Goal: Task Accomplishment & Management: Manage account settings

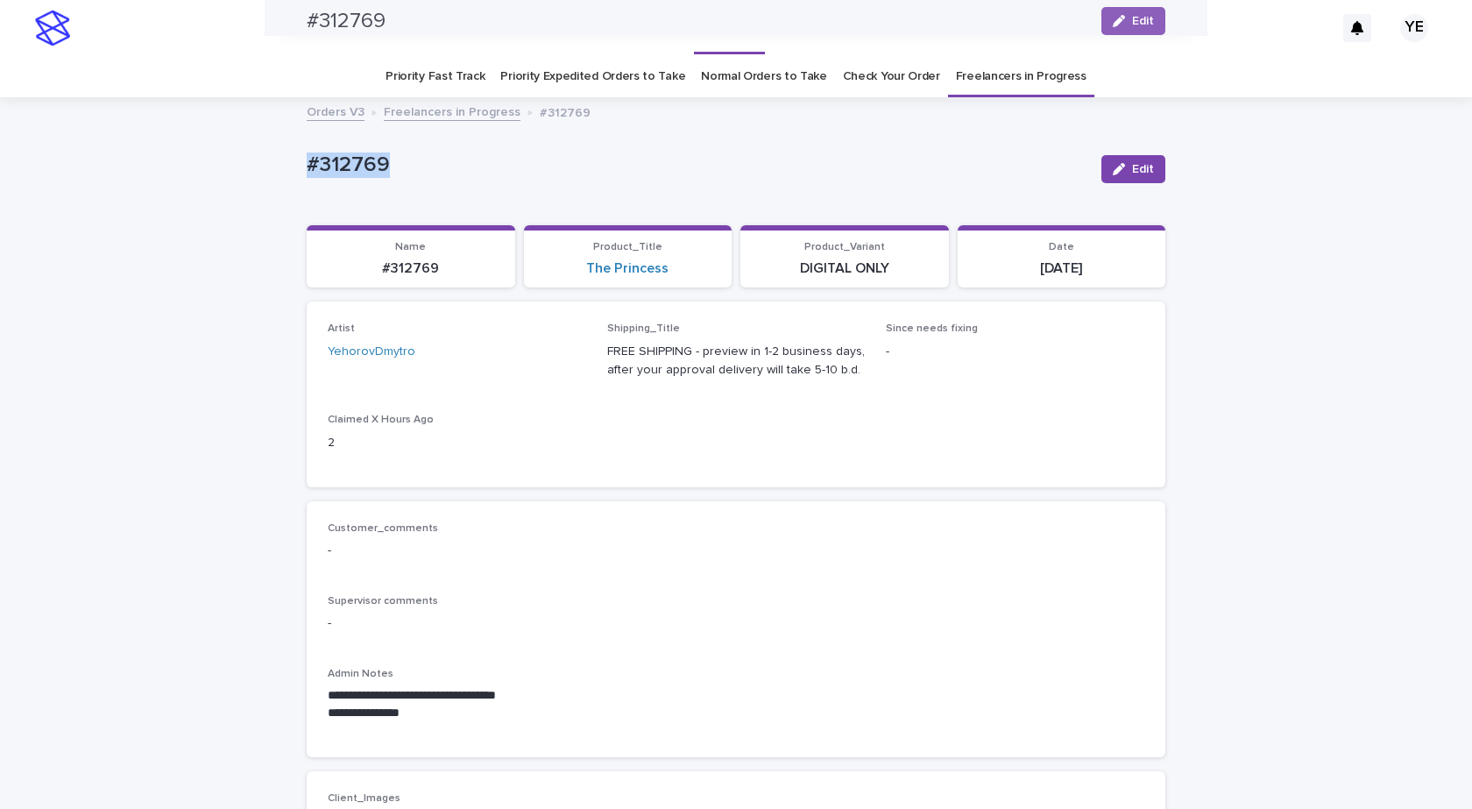
scroll to position [613, 0]
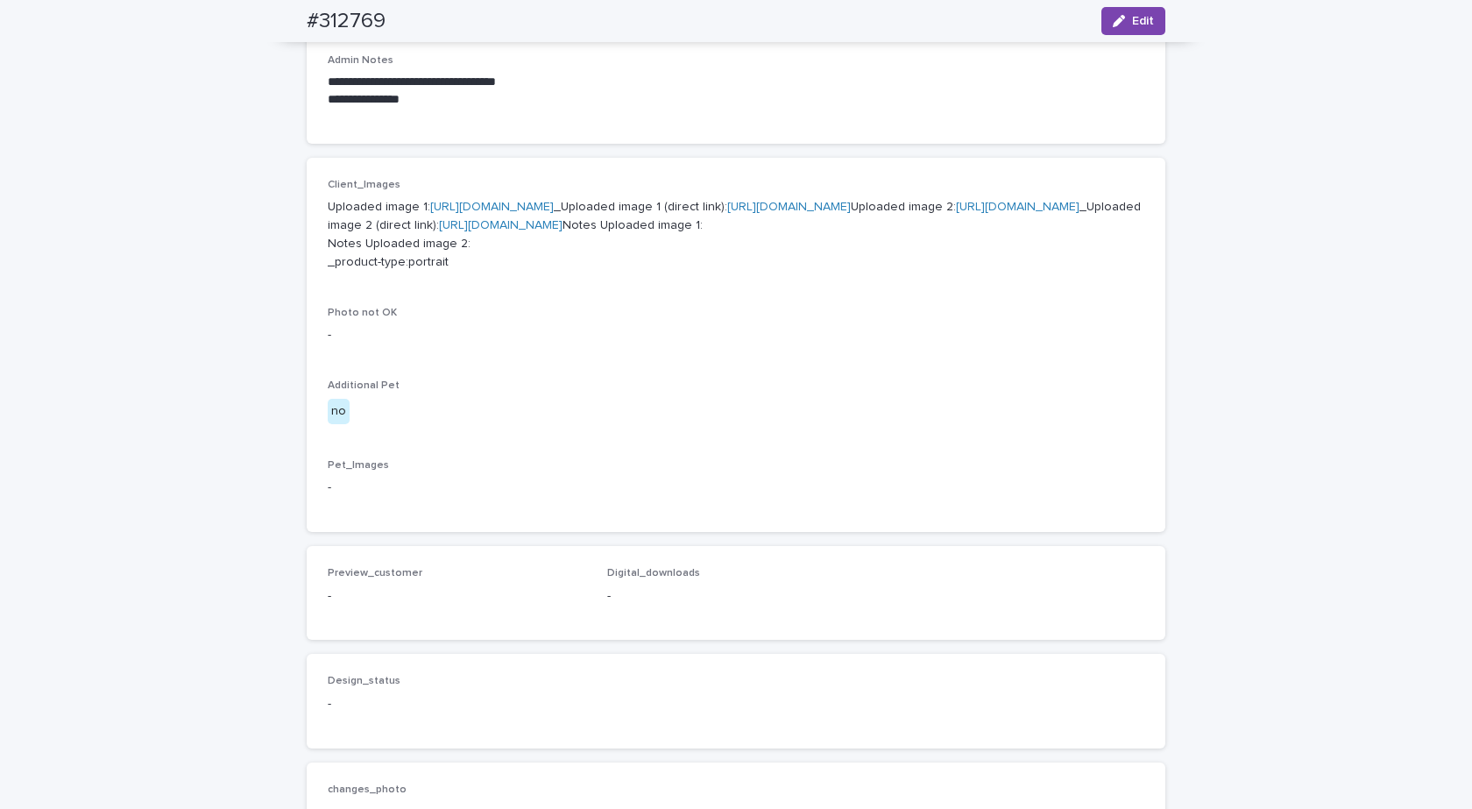
click at [522, 209] on link "[URL][DOMAIN_NAME]" at bounding box center [492, 207] width 124 height 12
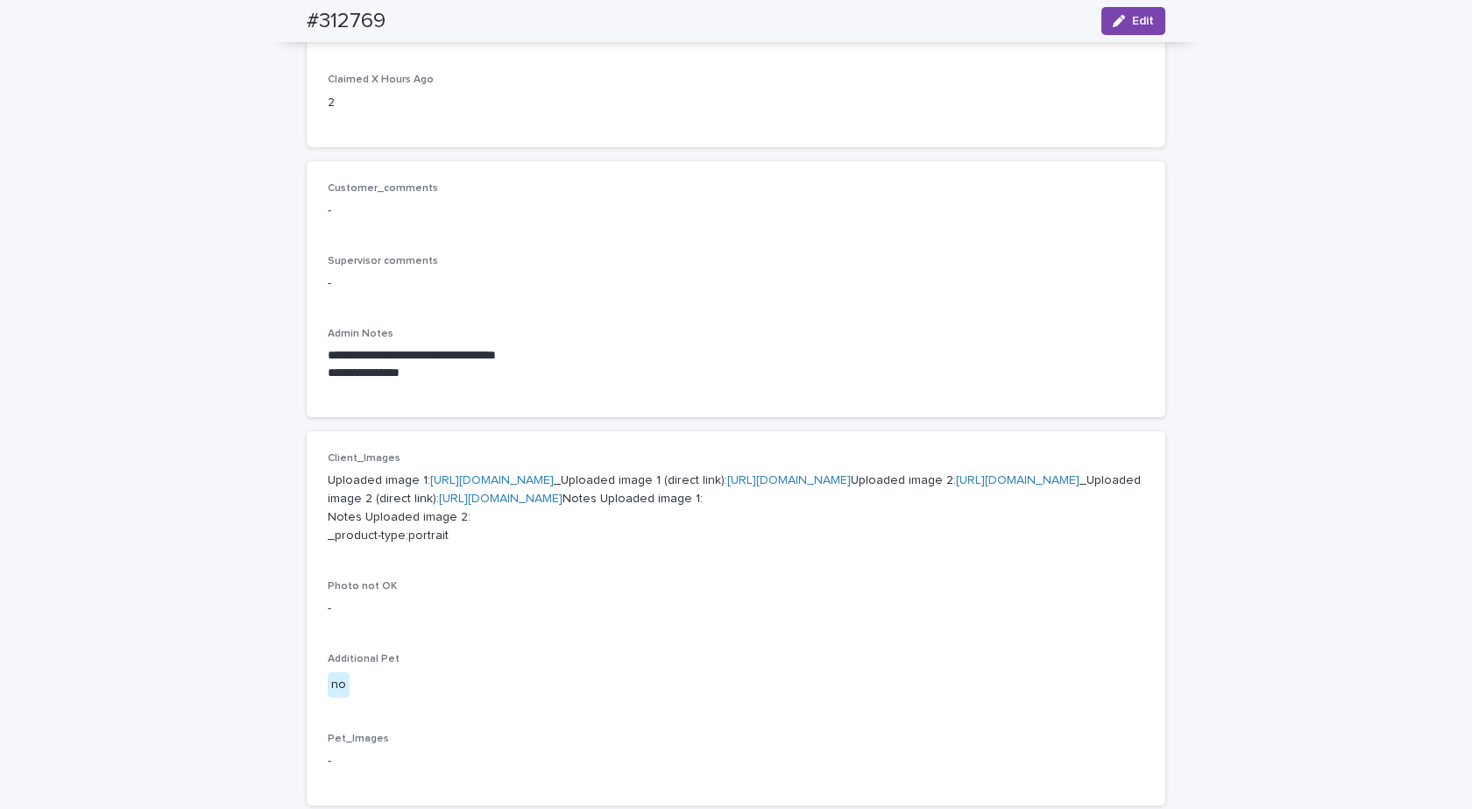
scroll to position [0, 0]
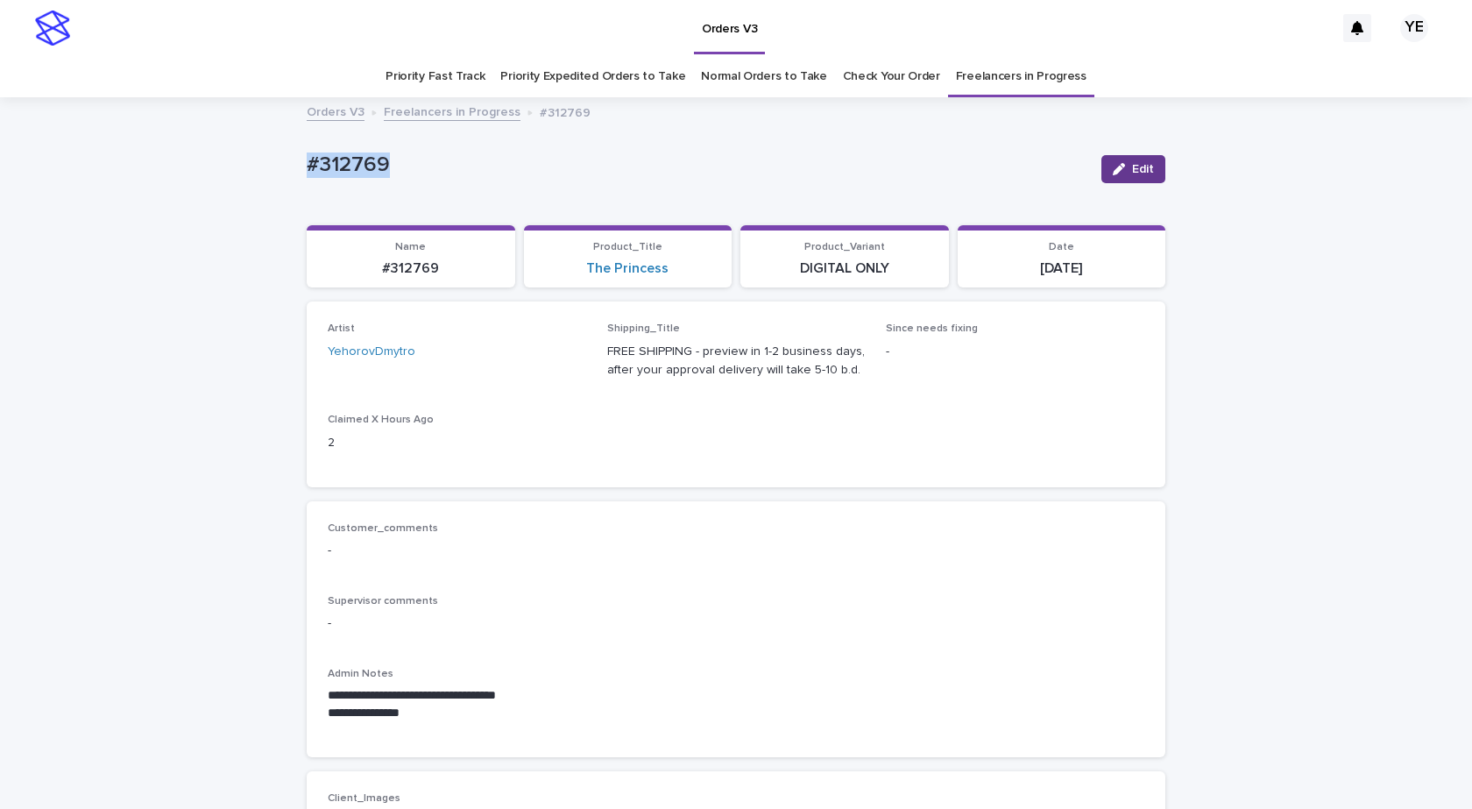
click at [1137, 168] on span "Edit" at bounding box center [1143, 169] width 22 height 12
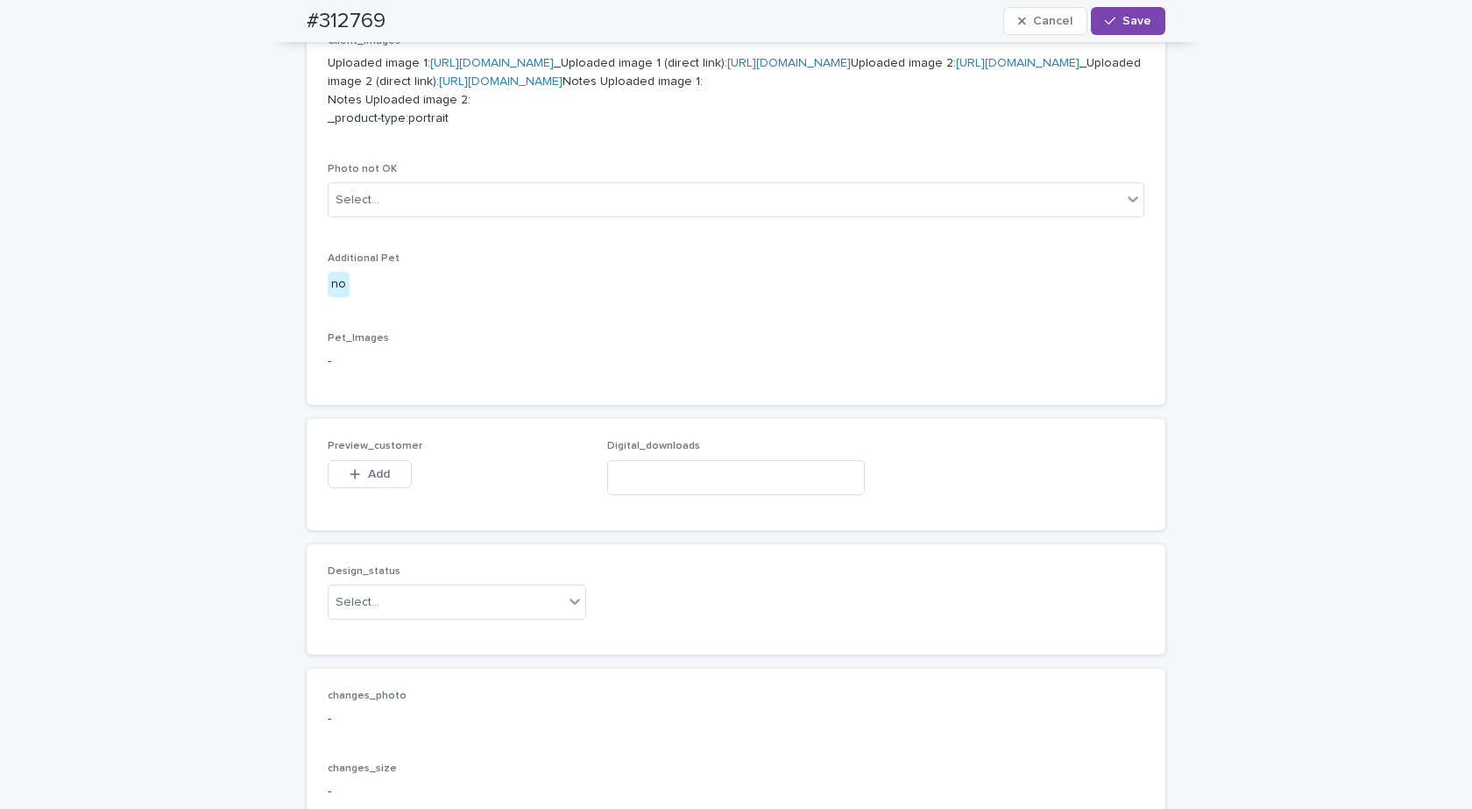
scroll to position [964, 0]
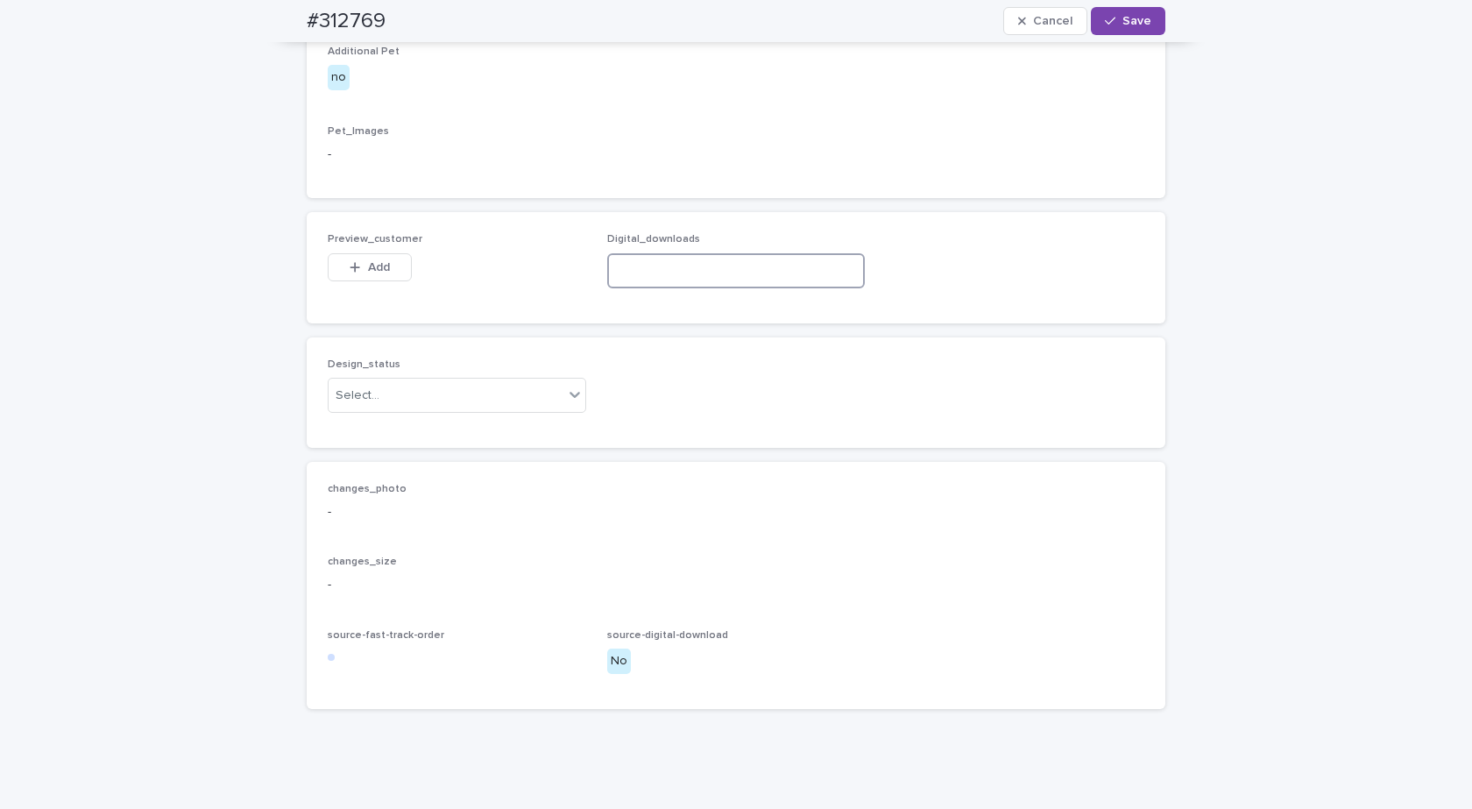
click at [639, 288] on input at bounding box center [736, 270] width 259 height 35
paste input "**********"
type input "**********"
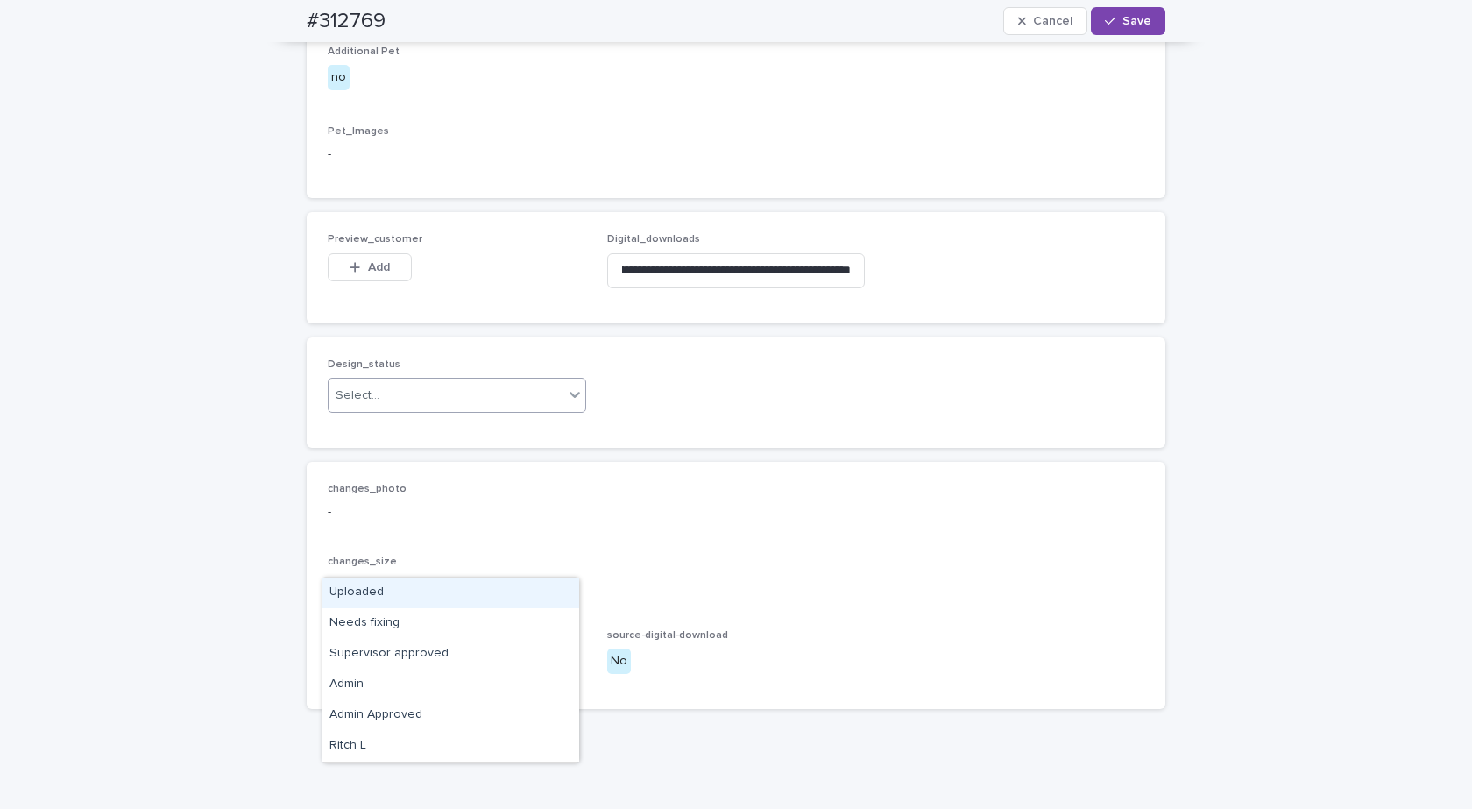
drag, startPoint x: 472, startPoint y: 550, endPoint x: 400, endPoint y: 568, distance: 74.0
click at [472, 410] on div "Select..." at bounding box center [446, 395] width 235 height 29
drag, startPoint x: 355, startPoint y: 585, endPoint x: 349, endPoint y: 594, distance: 10.7
click at [349, 593] on div "Uploaded" at bounding box center [450, 592] width 257 height 31
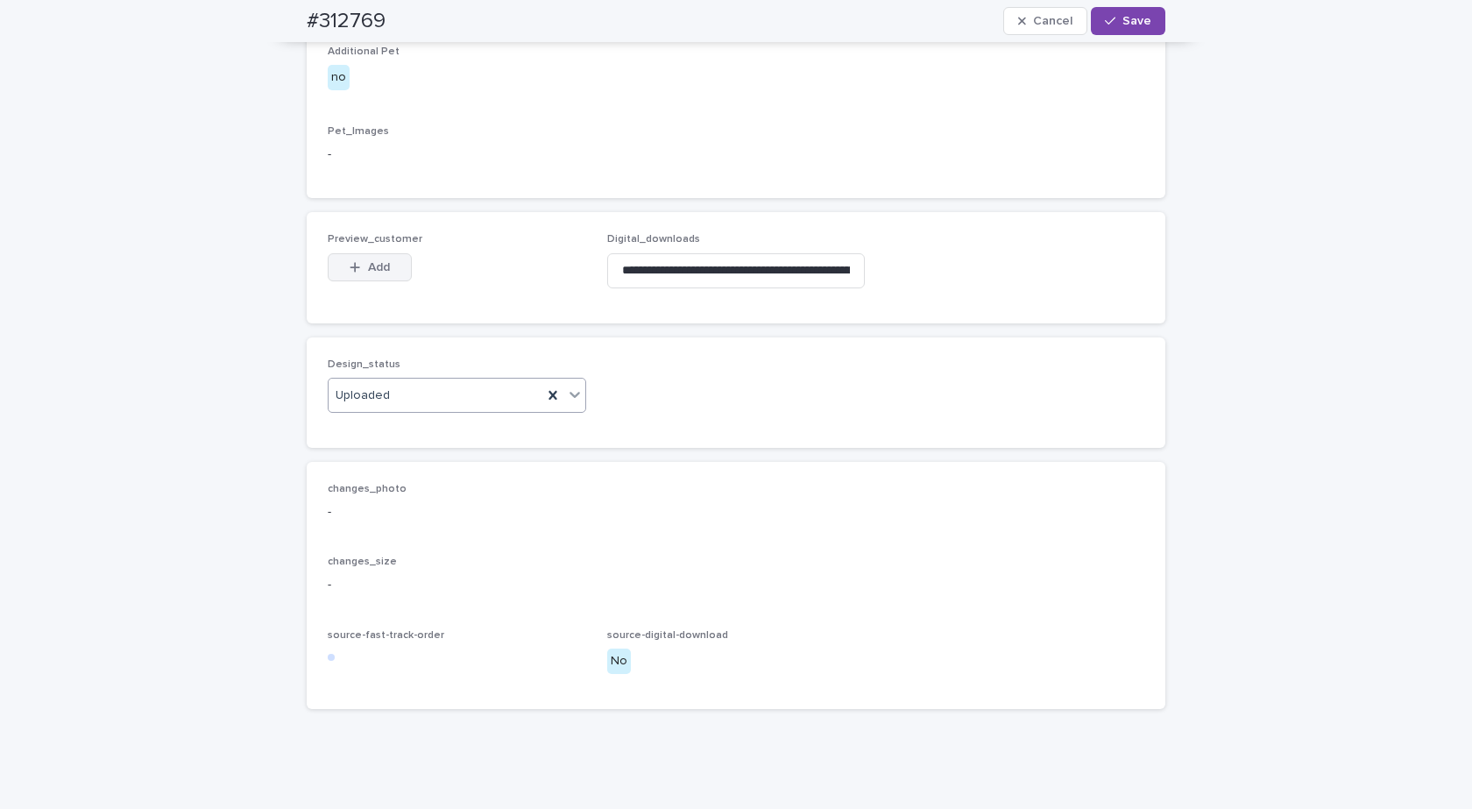
click at [376, 273] on span "Add" at bounding box center [379, 267] width 22 height 12
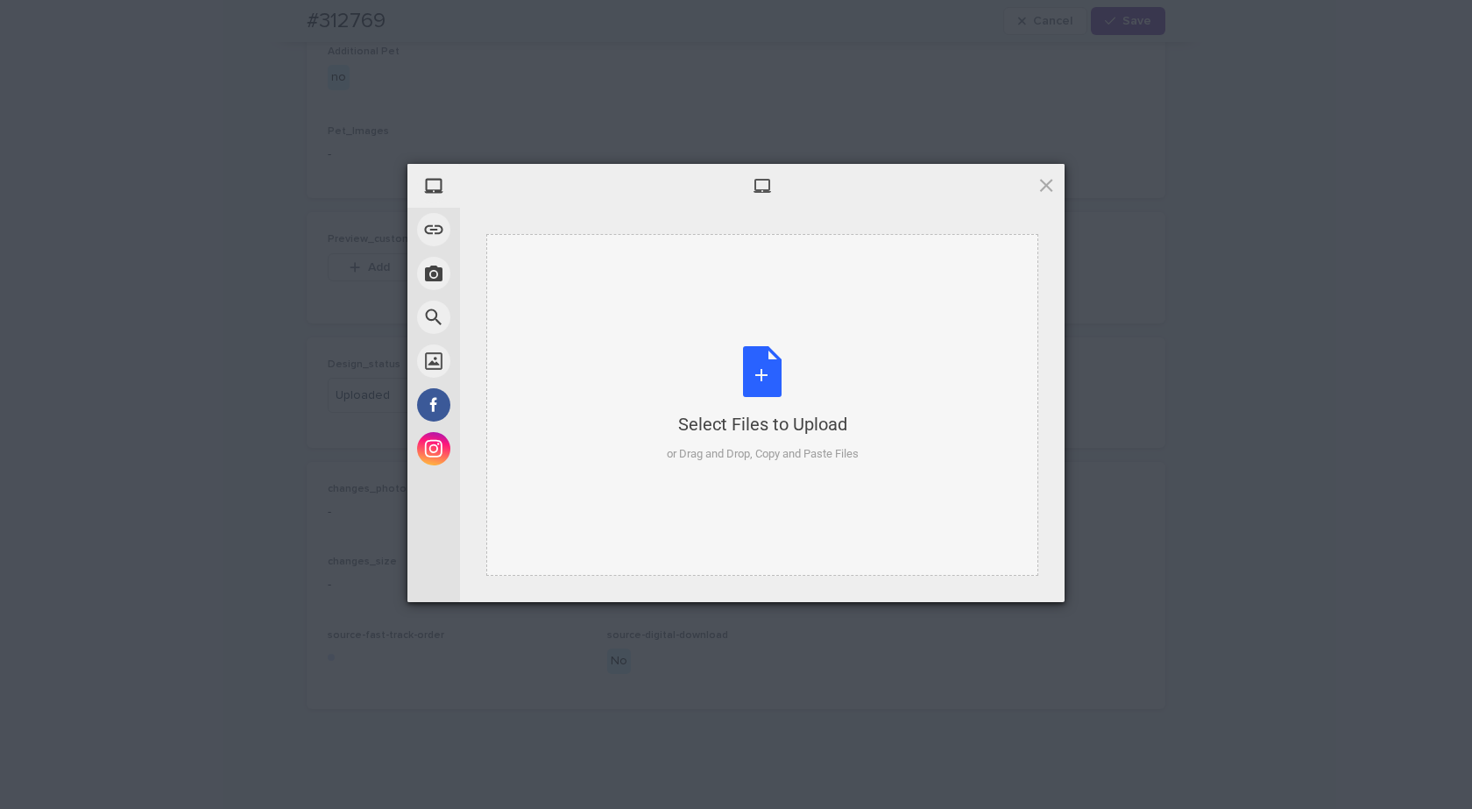
click at [751, 356] on div "Select Files to Upload or Drag and Drop, Copy and Paste Files" at bounding box center [763, 404] width 192 height 117
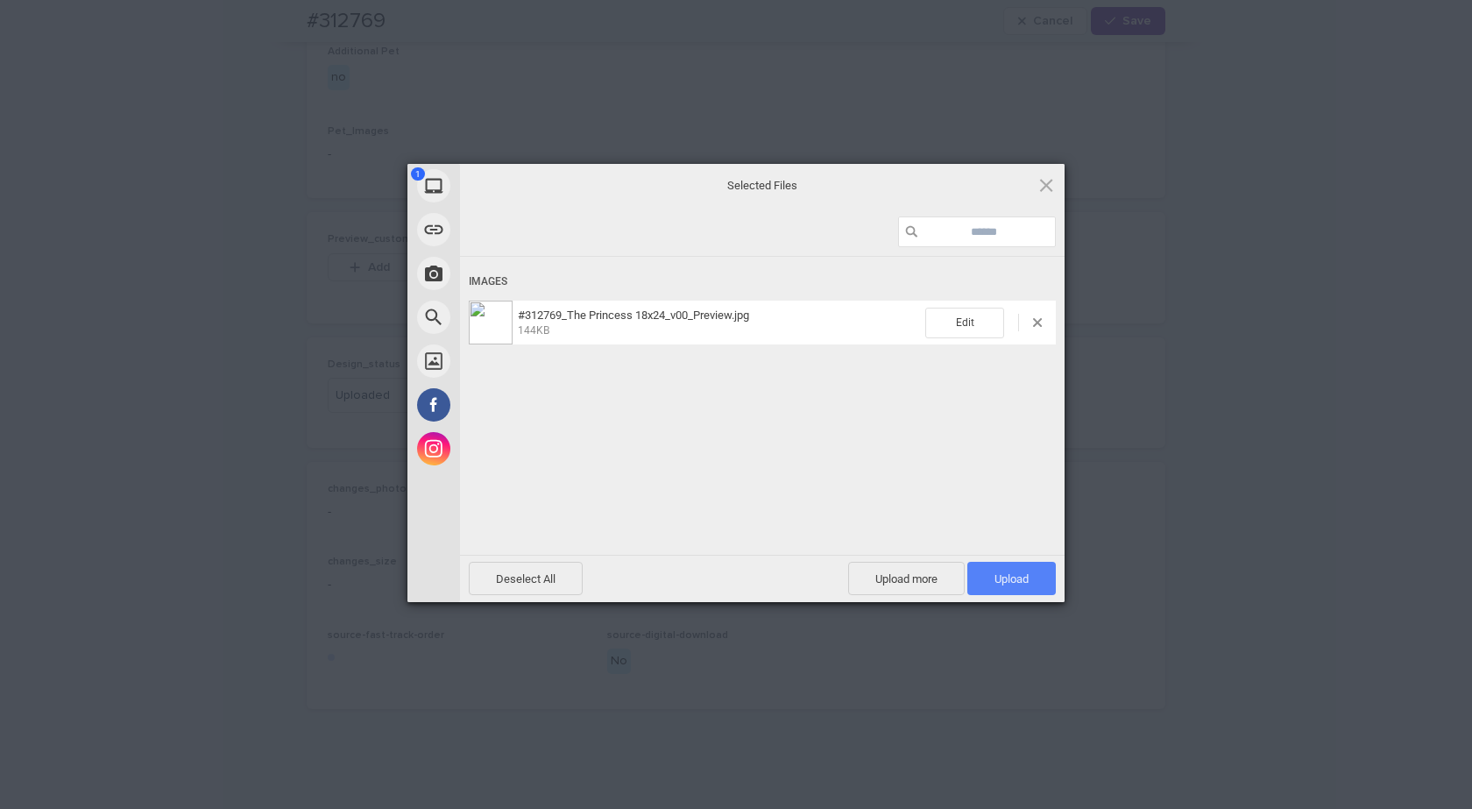
click at [1020, 575] on span "Upload 1" at bounding box center [1012, 578] width 34 height 13
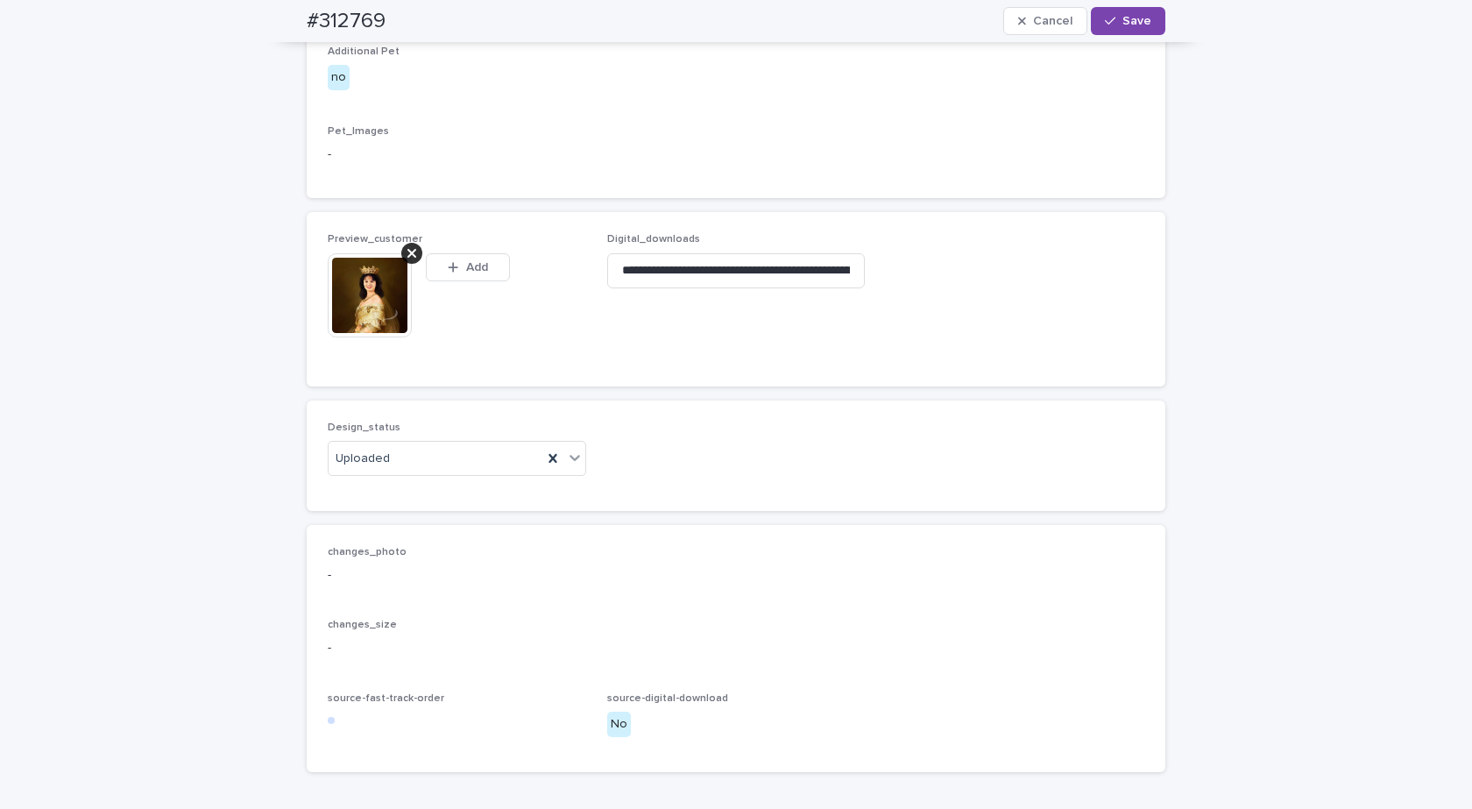
scroll to position [995, 0]
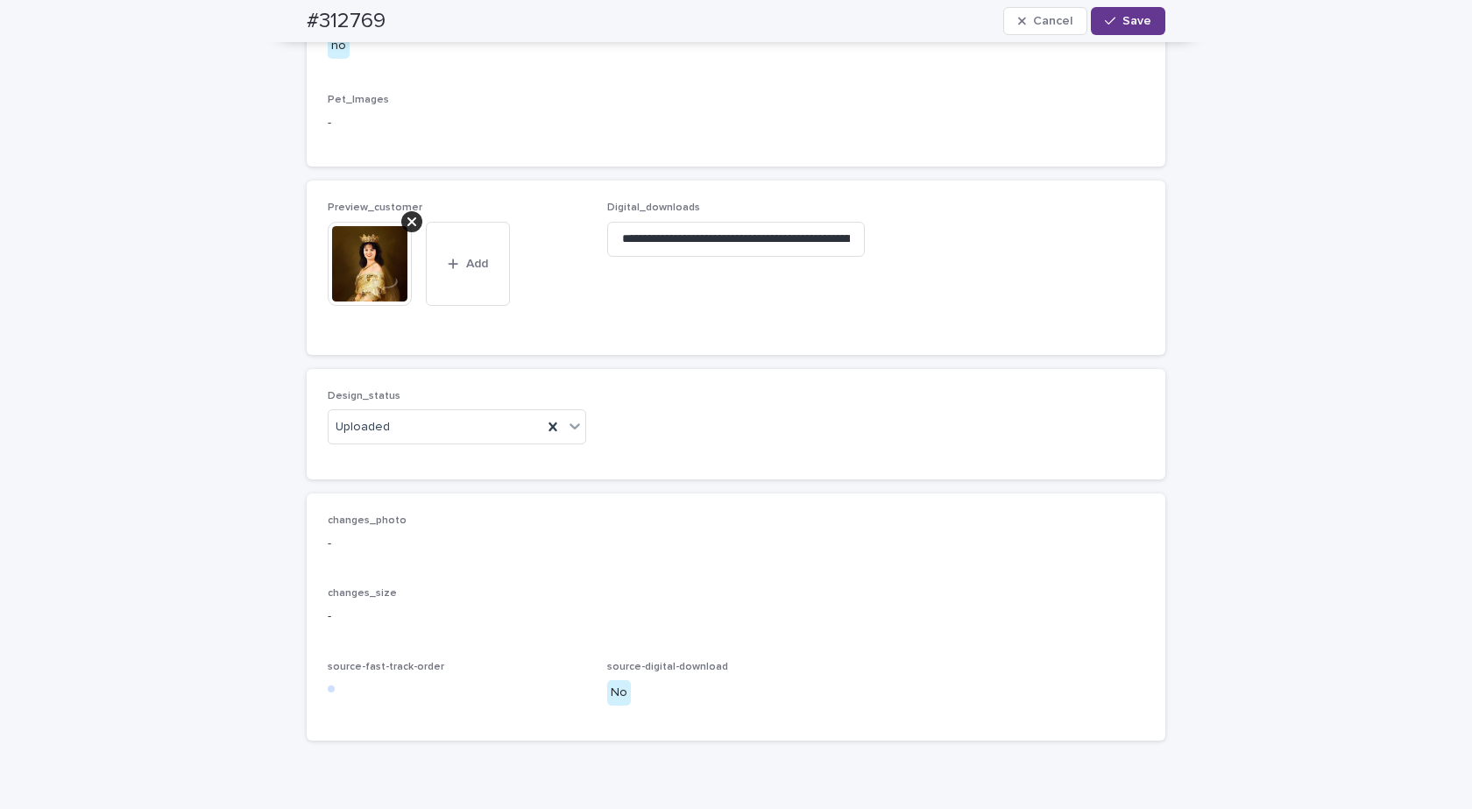
click at [1134, 23] on span "Save" at bounding box center [1137, 21] width 29 height 12
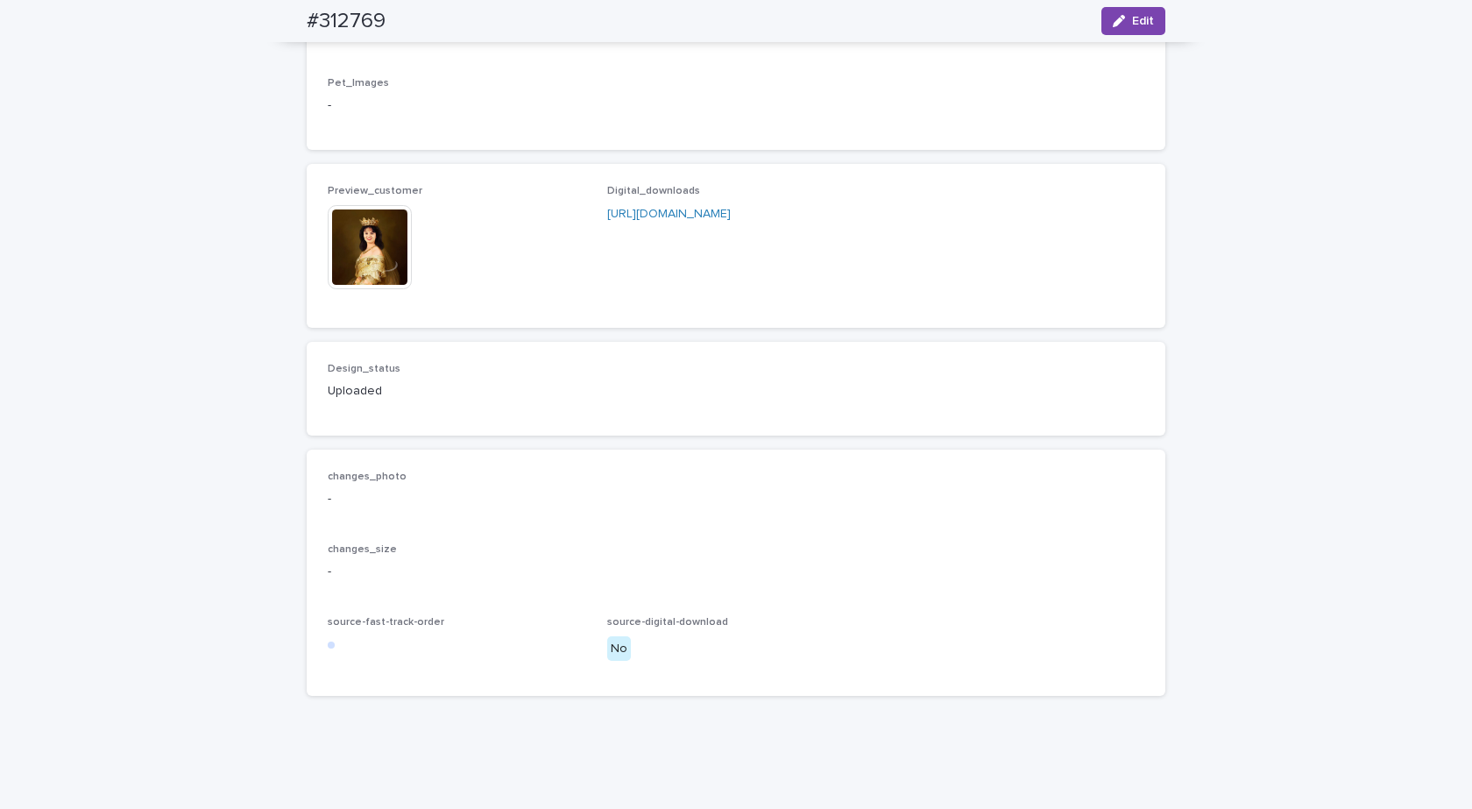
scroll to position [974, 0]
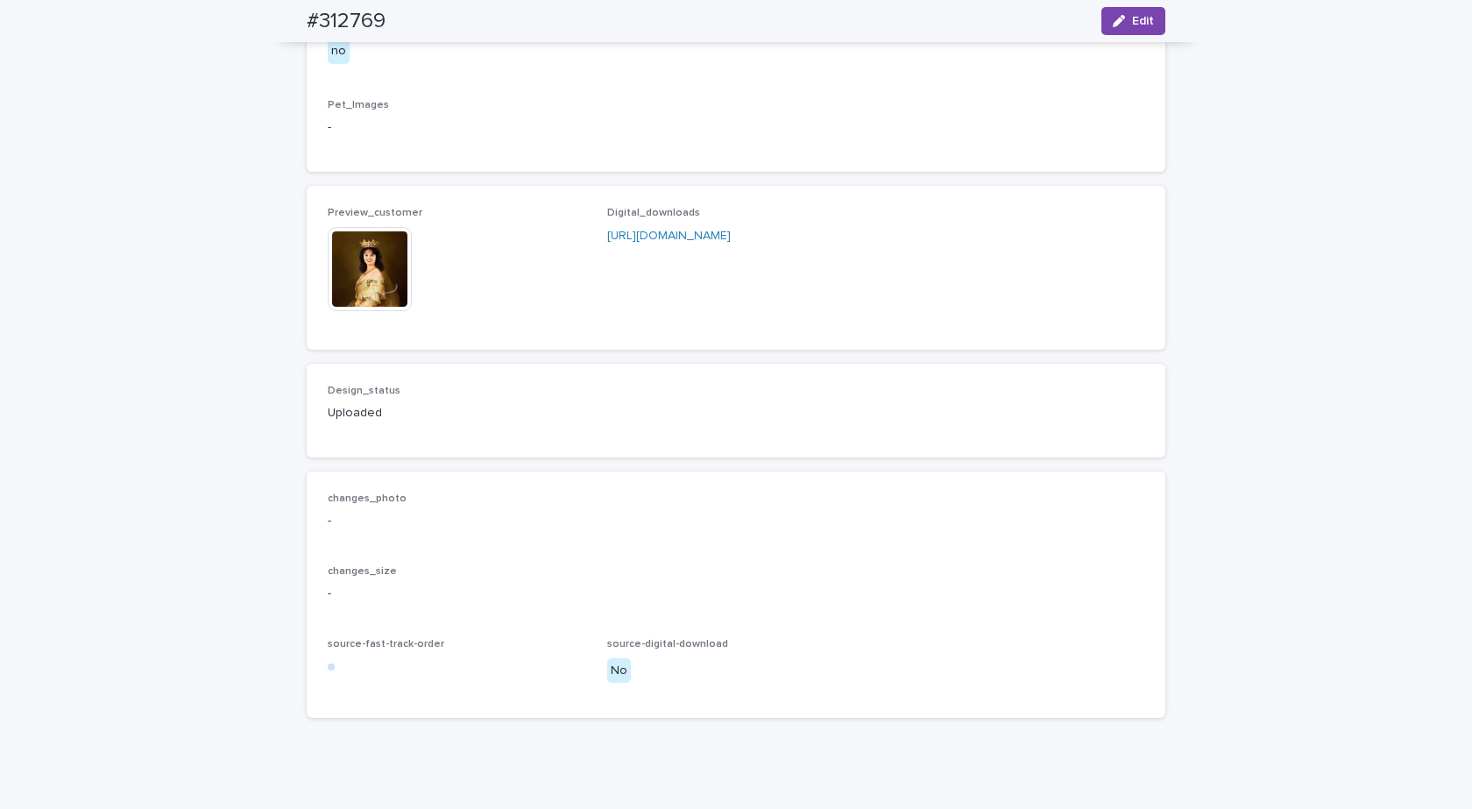
click at [357, 311] on img at bounding box center [370, 269] width 84 height 84
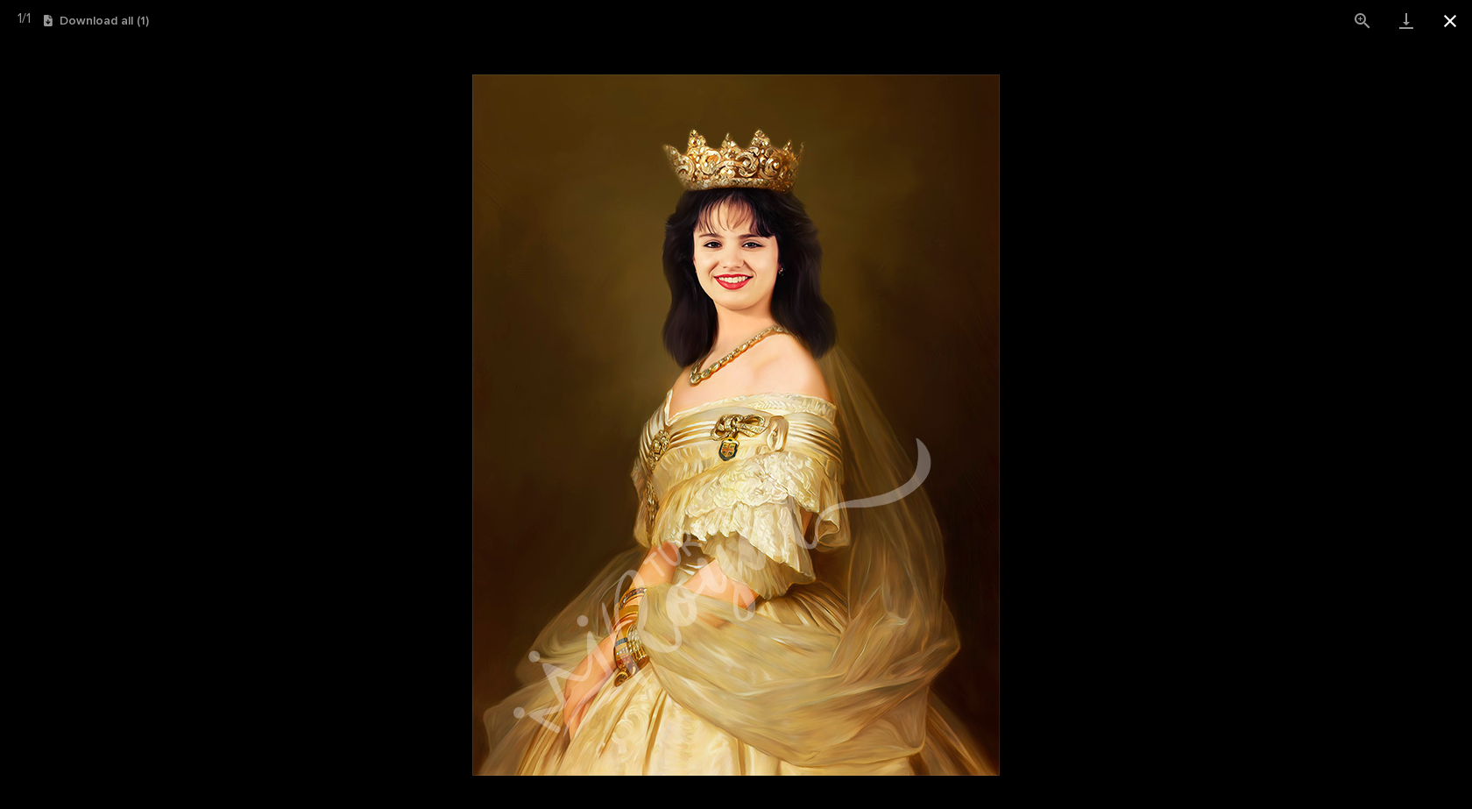
click at [1448, 25] on button "Close gallery" at bounding box center [1450, 20] width 44 height 41
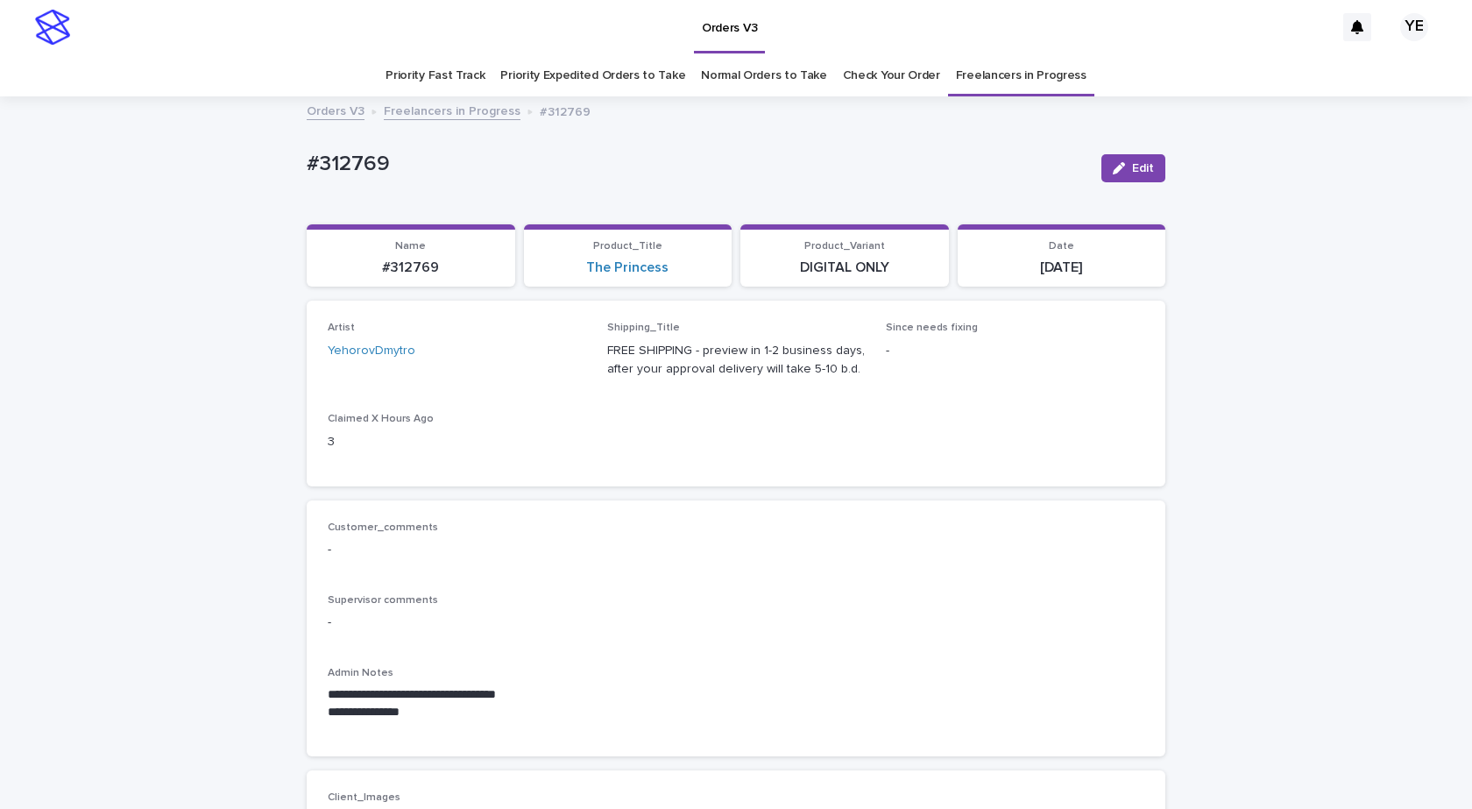
scroll to position [0, 0]
click at [449, 111] on link "Freelancers in Progress" at bounding box center [452, 111] width 137 height 20
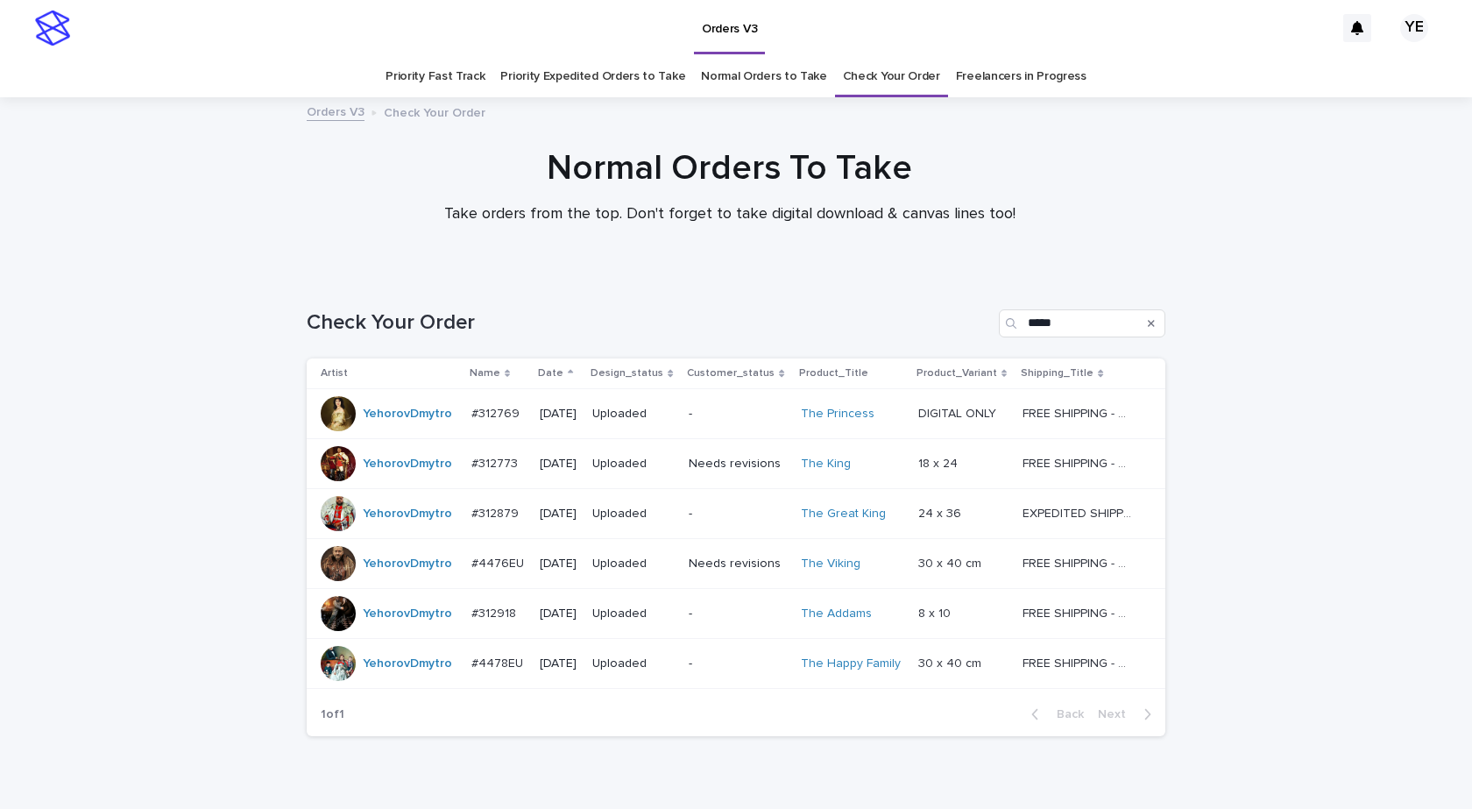
click at [336, 651] on div at bounding box center [338, 663] width 35 height 35
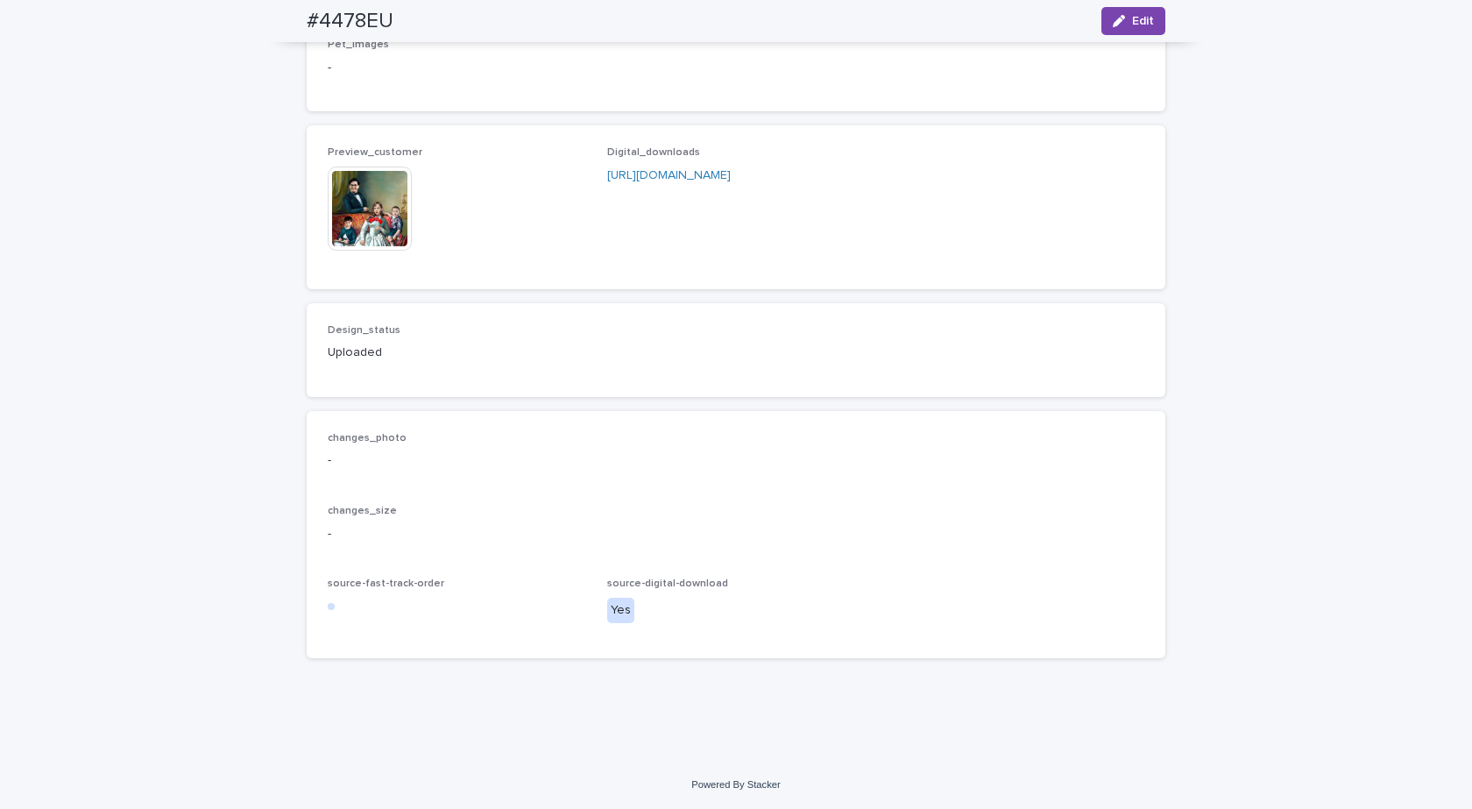
scroll to position [2015, 0]
click at [346, 251] on img at bounding box center [370, 208] width 84 height 84
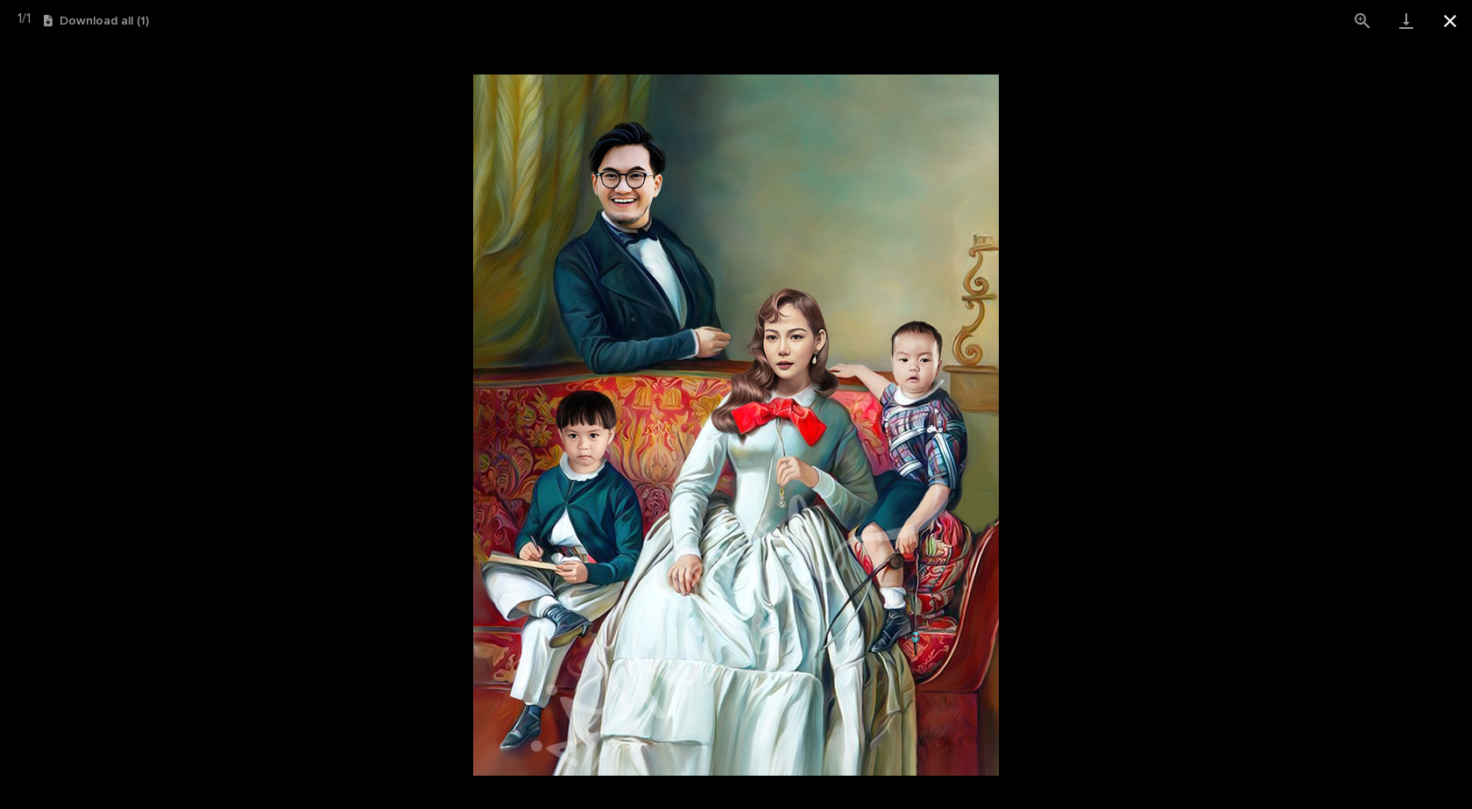
click at [1443, 12] on button "Close gallery" at bounding box center [1450, 20] width 44 height 41
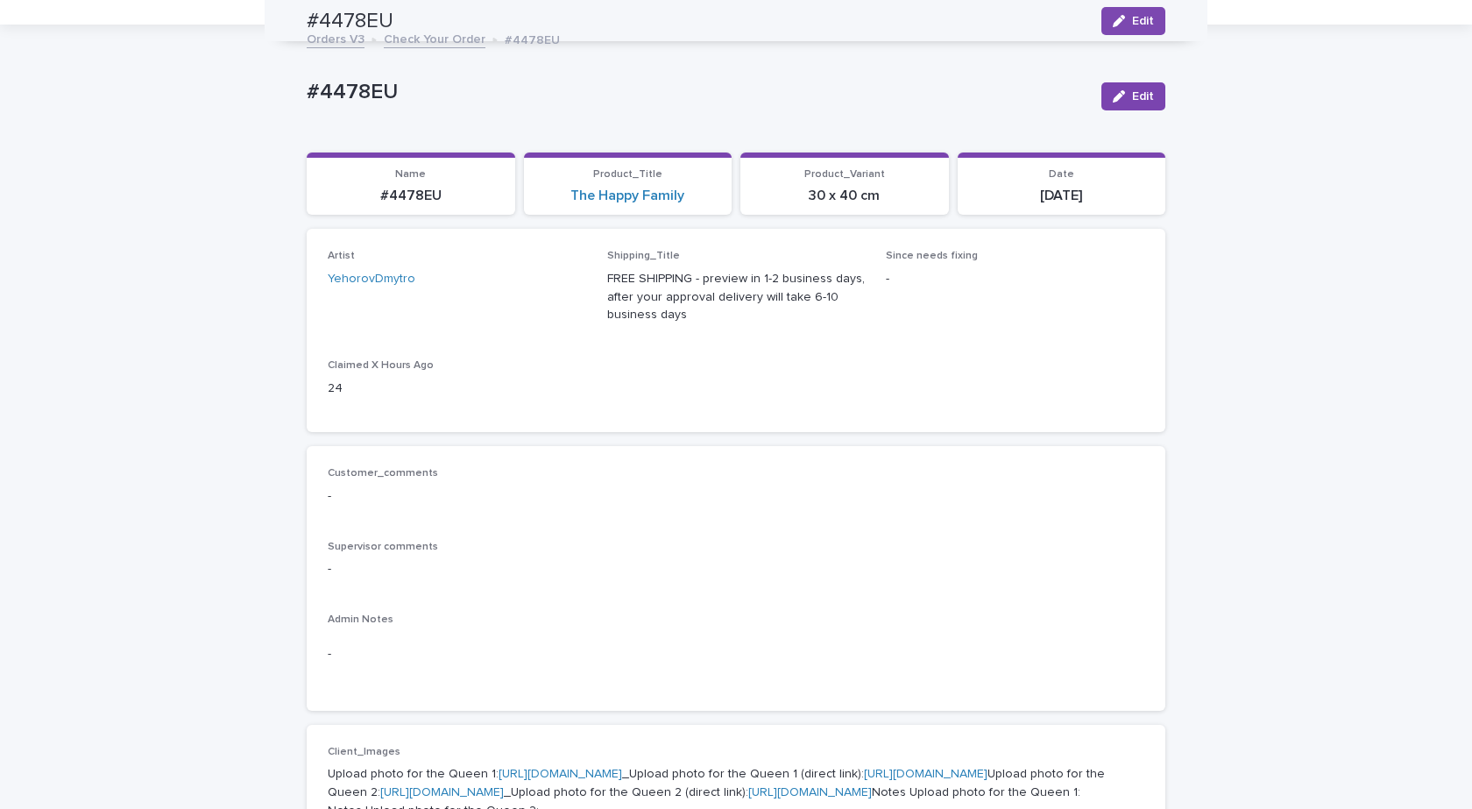
scroll to position [0, 0]
